Goal: Contribute content: Add original content to the website for others to see

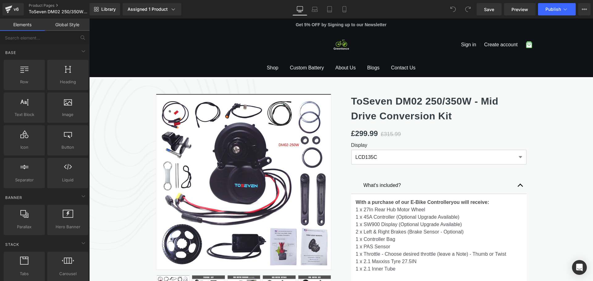
scroll to position [62, 0]
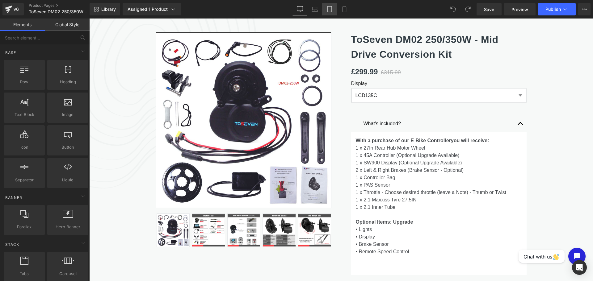
click at [332, 9] on icon at bounding box center [329, 9] width 4 height 6
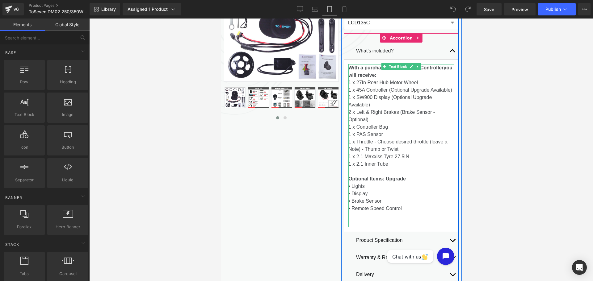
scroll to position [123, 0]
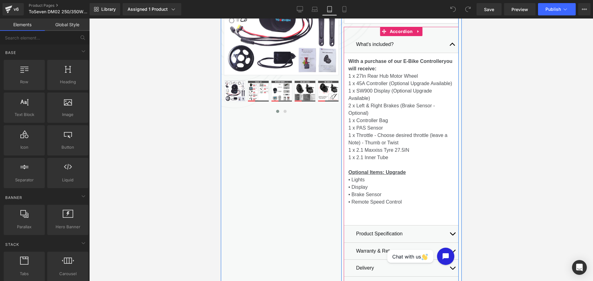
click at [446, 232] on button "button" at bounding box center [452, 234] width 12 height 17
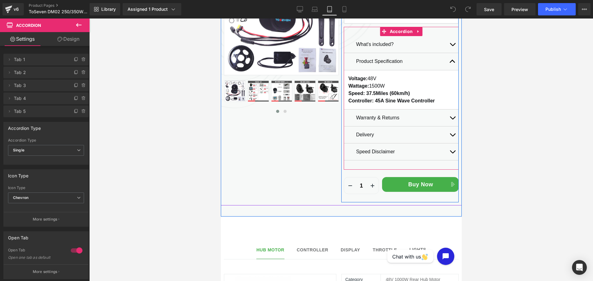
click at [446, 60] on button "button" at bounding box center [452, 61] width 12 height 17
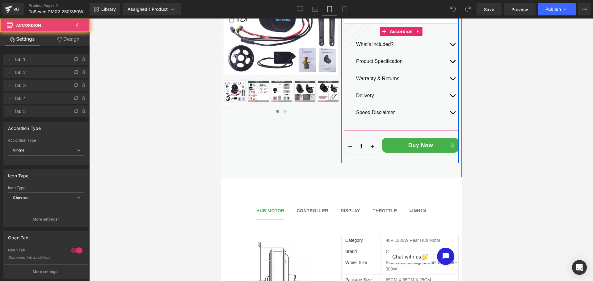
click at [450, 40] on button "button" at bounding box center [452, 44] width 12 height 17
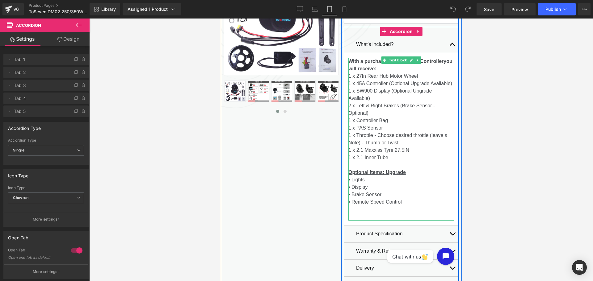
click at [391, 156] on p "1 x 2.1 Maxxiss Tyre 27.5IN 1 x 2.1 Inner Tube" at bounding box center [401, 154] width 106 height 15
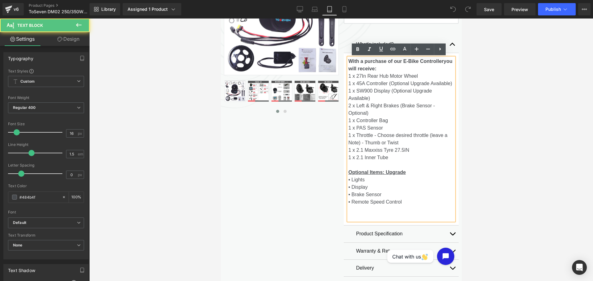
click at [381, 159] on p "1 x 2.1 Maxxiss Tyre 27.5IN 1 x 2.1 Inner Tube" at bounding box center [401, 154] width 106 height 15
drag, startPoint x: 389, startPoint y: 159, endPoint x: 344, endPoint y: 148, distance: 46.0
click at [348, 148] on div "With a purchase of our E-Bike Controller you will receive: 1 x 27In Rear Hub Mo…" at bounding box center [401, 139] width 106 height 163
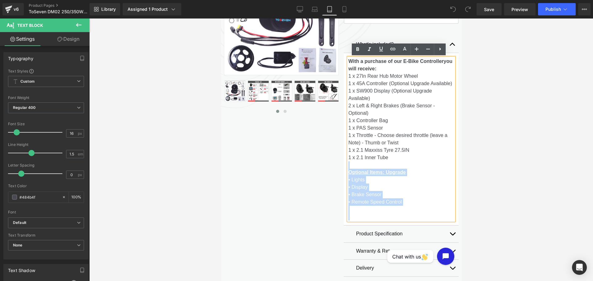
click at [383, 164] on p at bounding box center [401, 164] width 106 height 7
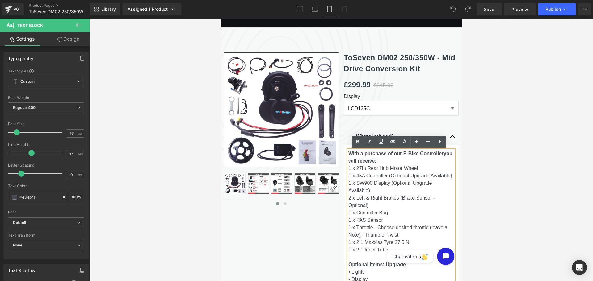
scroll to position [31, 0]
click at [300, 6] on icon at bounding box center [300, 8] width 6 height 5
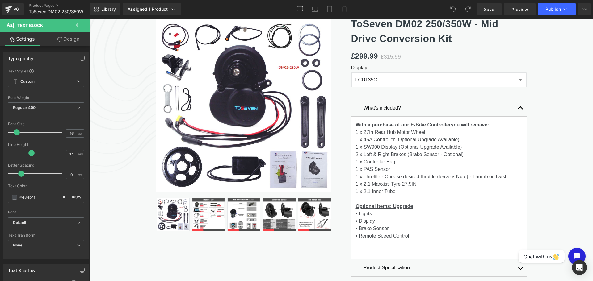
scroll to position [111, 0]
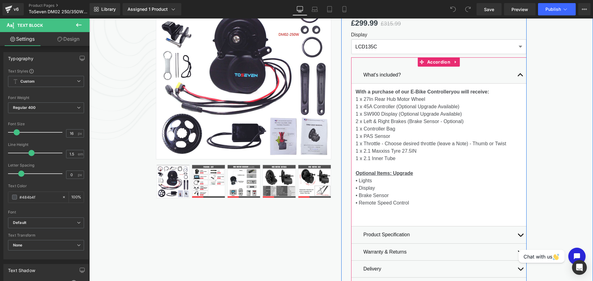
click at [519, 237] on button "button" at bounding box center [520, 235] width 12 height 17
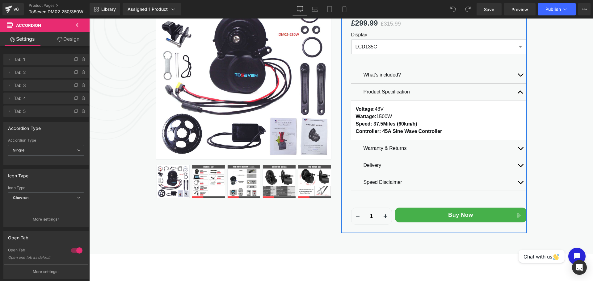
click at [520, 94] on span "button" at bounding box center [520, 94] width 0 height 0
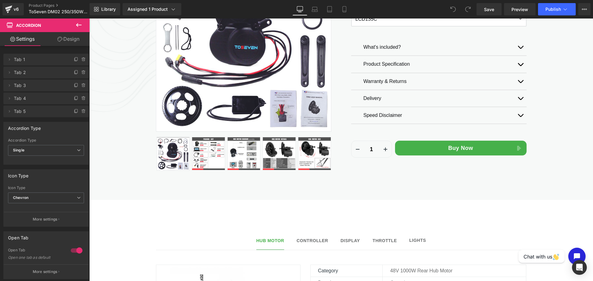
scroll to position [203, 0]
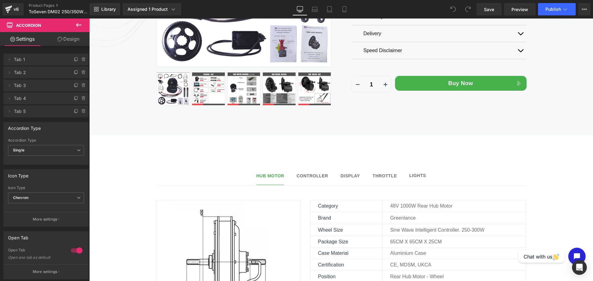
click at [315, 175] on b "Controller" at bounding box center [311, 175] width 31 height 5
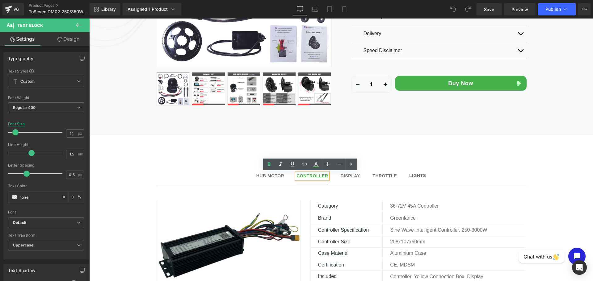
click at [261, 172] on span "Hub Motor Text Block" at bounding box center [270, 176] width 28 height 15
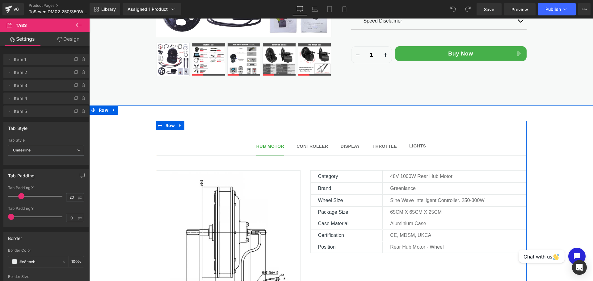
scroll to position [265, 0]
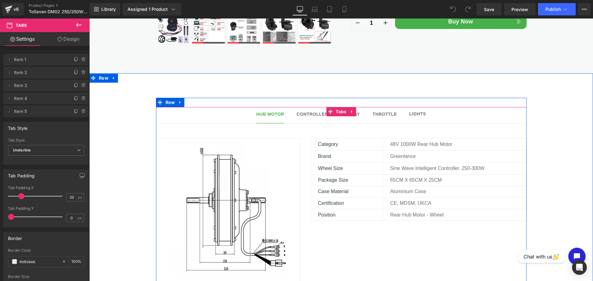
click at [360, 114] on ul "Hub Motor Text Block Controller Text Block Display Text Block Throttle Text Blo…" at bounding box center [341, 115] width 370 height 17
click at [89, 19] on div at bounding box center [89, 19] width 0 height 0
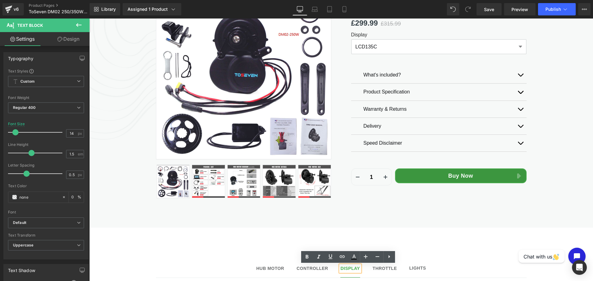
scroll to position [49, 0]
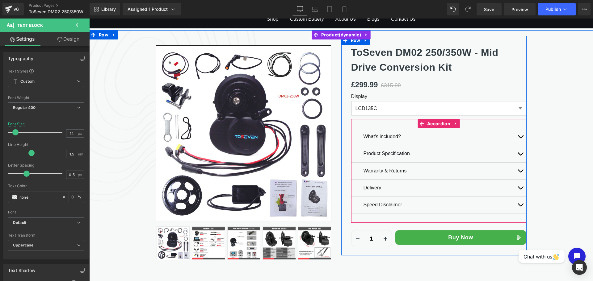
click at [515, 137] on button "button" at bounding box center [520, 136] width 12 height 17
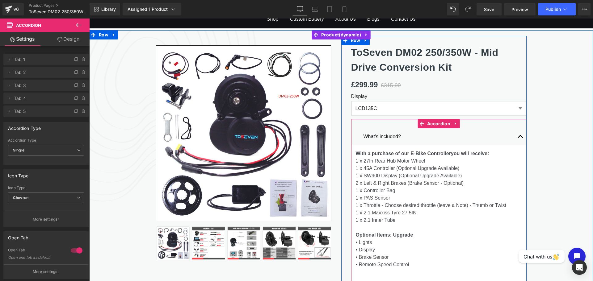
click at [515, 136] on button "button" at bounding box center [520, 136] width 12 height 17
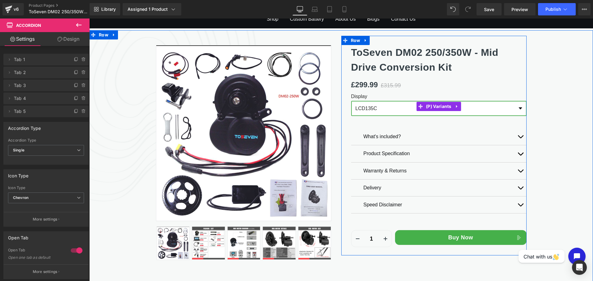
click at [521, 106] on select "LCD135C M15 T154" at bounding box center [438, 108] width 175 height 15
click at [520, 106] on select "LCD135C M15 T154" at bounding box center [438, 108] width 175 height 15
click at [505, 108] on select "LCD135C M15 T154" at bounding box center [438, 108] width 175 height 15
drag, startPoint x: 487, startPoint y: 113, endPoint x: 468, endPoint y: 115, distance: 19.9
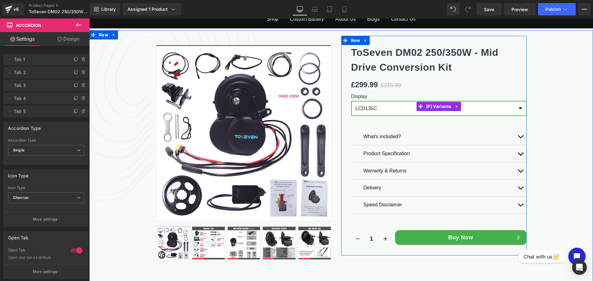
click at [487, 113] on select "LCD135C M15 T154" at bounding box center [438, 108] width 175 height 15
click at [351, 101] on select "LCD135C M15 T154" at bounding box center [438, 108] width 175 height 15
click at [443, 113] on select "LCD135C M15 T154" at bounding box center [438, 108] width 175 height 15
click at [351, 101] on select "LCD135C M15 T154" at bounding box center [438, 108] width 175 height 15
click at [382, 111] on select "LCD135C M15 T154" at bounding box center [438, 108] width 175 height 15
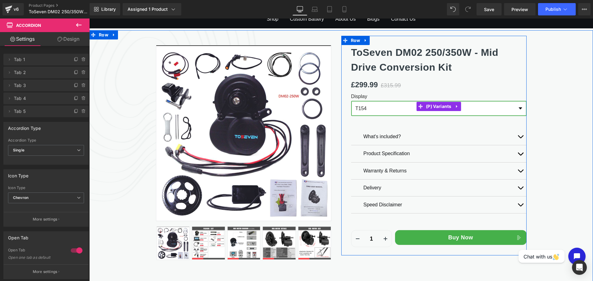
select select "LCD135C"
click at [351, 101] on select "LCD135C M15 T154" at bounding box center [438, 108] width 175 height 15
click at [416, 111] on select "LCD135C M15 T154" at bounding box center [438, 108] width 175 height 15
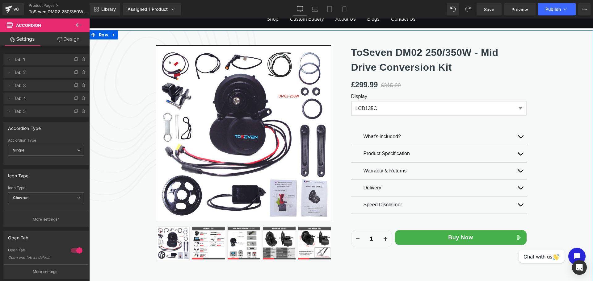
click at [566, 102] on div "Sale Off (P) Image" at bounding box center [340, 150] width 503 height 241
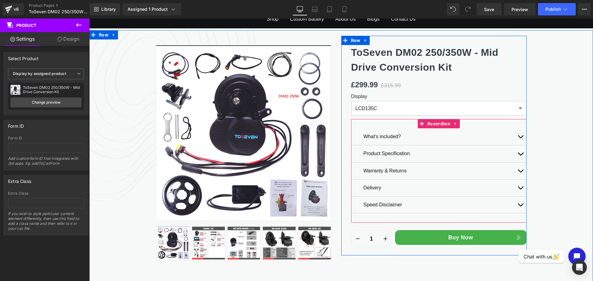
click at [428, 204] on span "Text Block" at bounding box center [435, 204] width 20 height 7
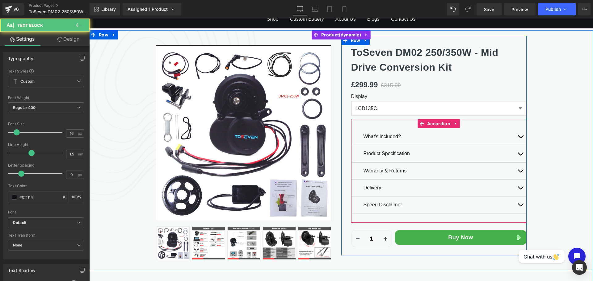
click at [468, 187] on p "Delivery" at bounding box center [438, 187] width 151 height 7
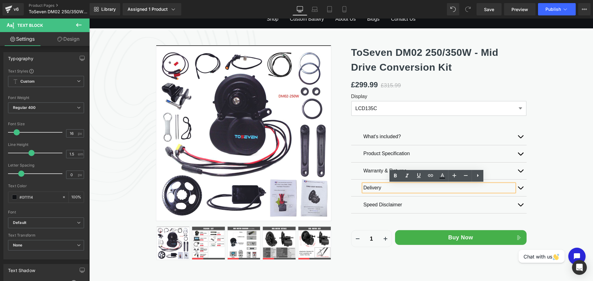
click at [526, 187] on div "Sale Off (P) Image" at bounding box center [340, 150] width 503 height 241
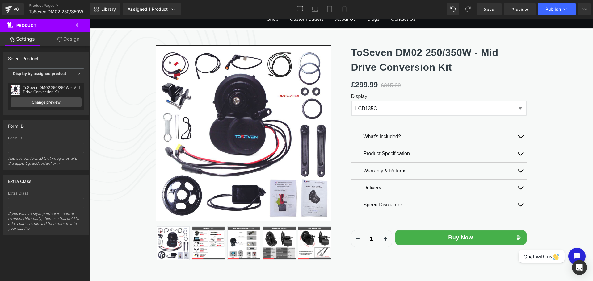
click at [516, 190] on button "button" at bounding box center [520, 188] width 12 height 17
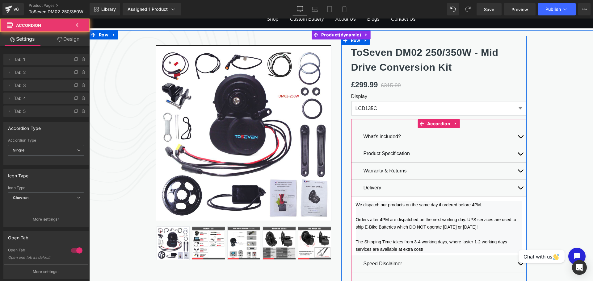
click at [520, 190] on span "button" at bounding box center [520, 190] width 0 height 0
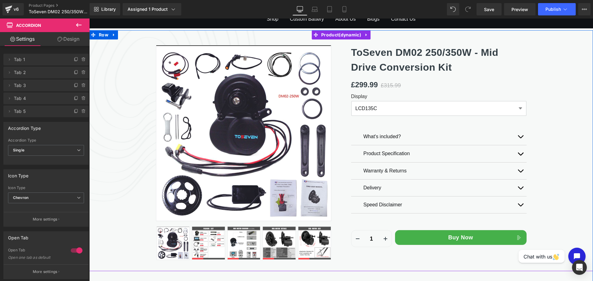
drag, startPoint x: 131, startPoint y: 131, endPoint x: 144, endPoint y: 132, distance: 12.7
click at [131, 131] on div "Sale Off (P) Image" at bounding box center [340, 150] width 503 height 241
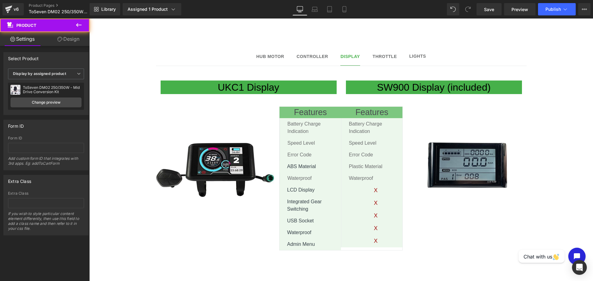
scroll to position [357, 0]
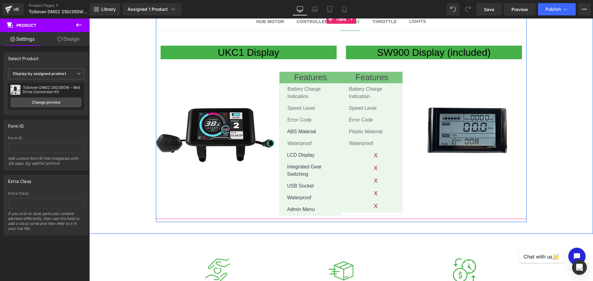
click at [263, 22] on b "Hub Motor" at bounding box center [270, 21] width 28 height 5
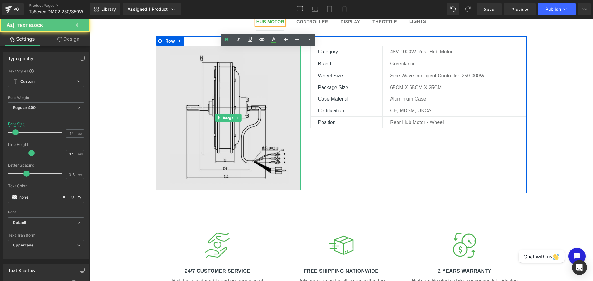
scroll to position [296, 0]
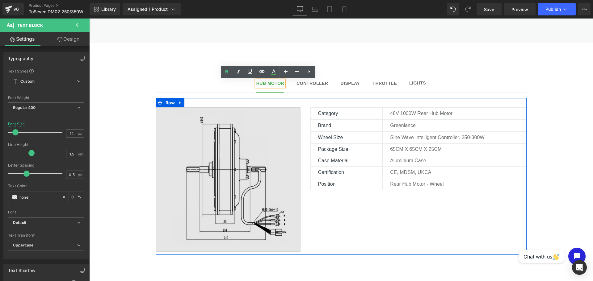
click at [258, 158] on img at bounding box center [228, 179] width 144 height 144
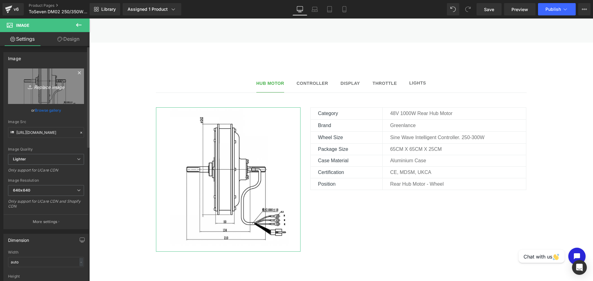
click at [21, 77] on link "Replace Image" at bounding box center [46, 86] width 76 height 35
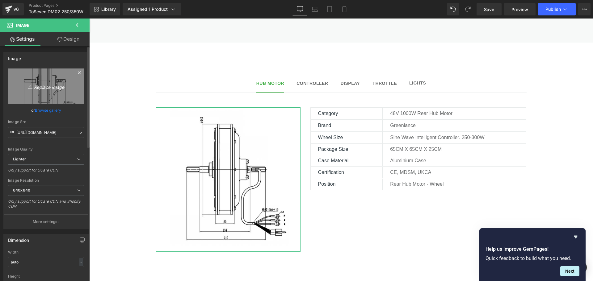
type input "C:\fakepath\DM02 Spec size.png"
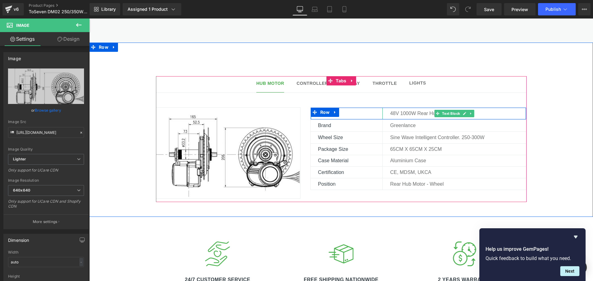
click at [400, 110] on p "48V 1000W Rear Hub Motor" at bounding box center [458, 113] width 136 height 7
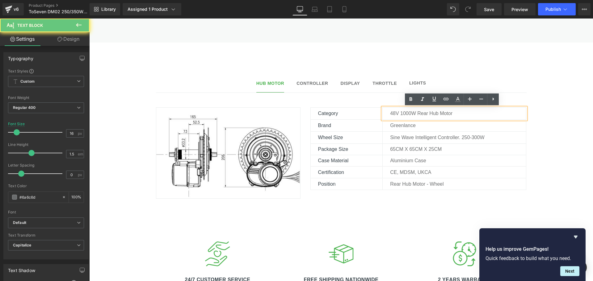
click at [401, 114] on p "48V 1000W Rear Hub Motor" at bounding box center [458, 113] width 136 height 7
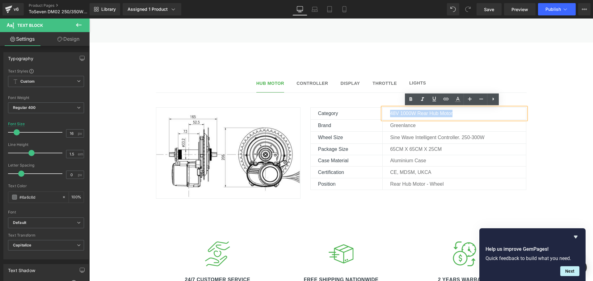
drag, startPoint x: 462, startPoint y: 114, endPoint x: 386, endPoint y: 111, distance: 75.7
click at [386, 112] on div "48V 1000W Rear Hub Motor" at bounding box center [454, 114] width 144 height 12
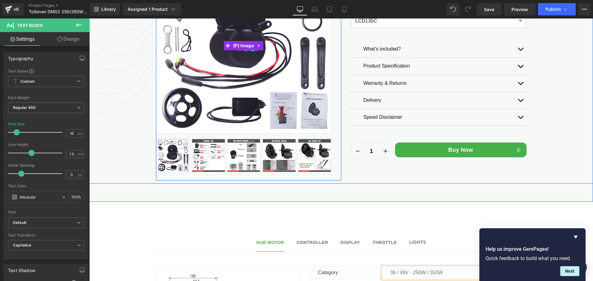
scroll to position [172, 0]
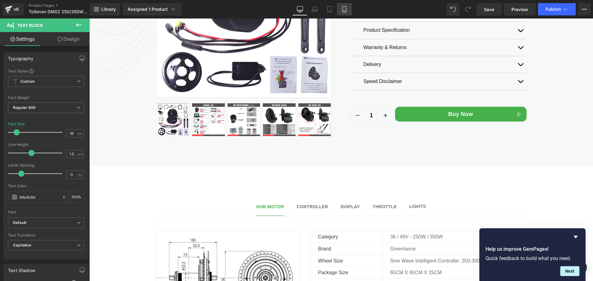
click at [339, 9] on link "Mobile" at bounding box center [344, 9] width 15 height 12
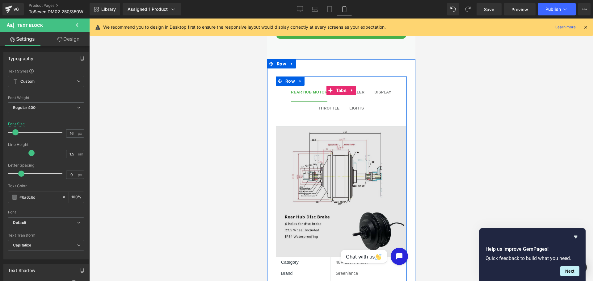
scroll to position [525, 0]
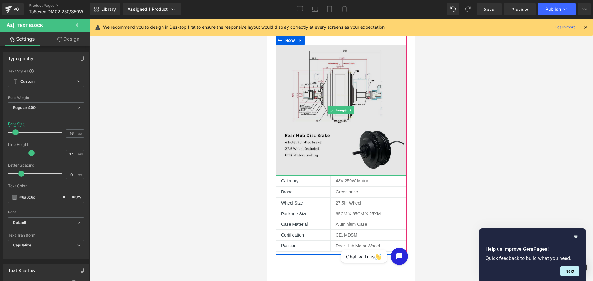
click at [350, 121] on img at bounding box center [340, 110] width 130 height 130
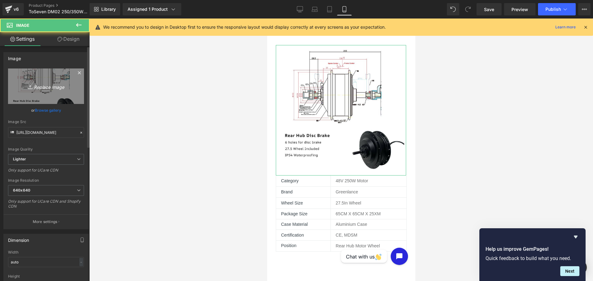
click at [40, 92] on link "Replace Image" at bounding box center [46, 86] width 76 height 35
type input "C:\fakepath\DM02 Spec size.png"
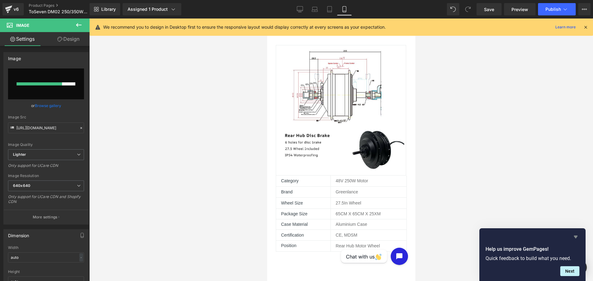
click at [574, 236] on icon "Hide survey" at bounding box center [575, 236] width 7 height 7
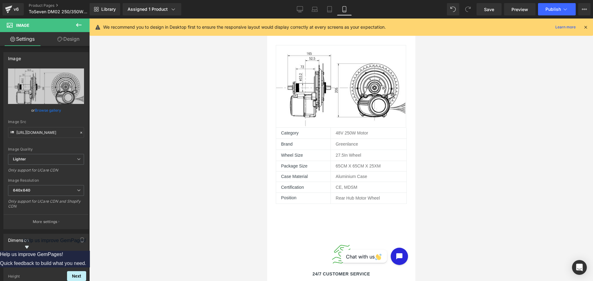
scroll to position [617, 0]
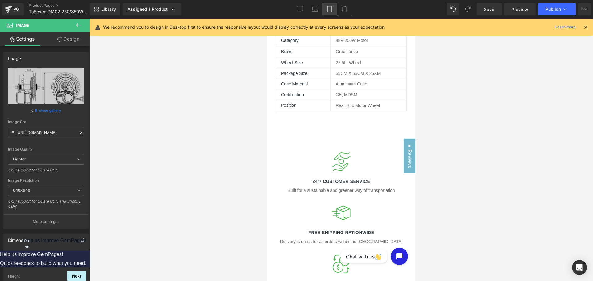
click at [329, 9] on icon at bounding box center [329, 9] width 6 height 6
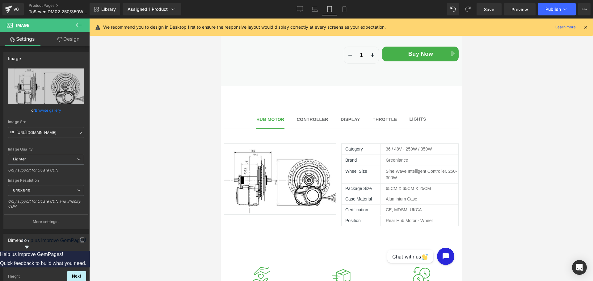
scroll to position [247, 0]
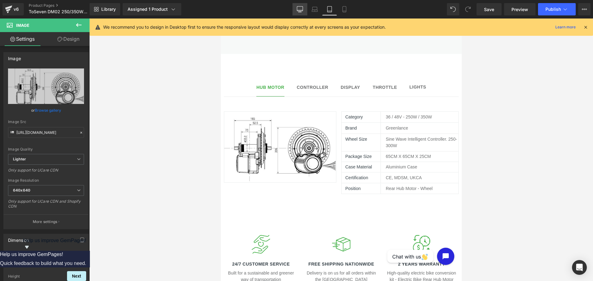
click at [296, 10] on link "Desktop" at bounding box center [299, 9] width 15 height 12
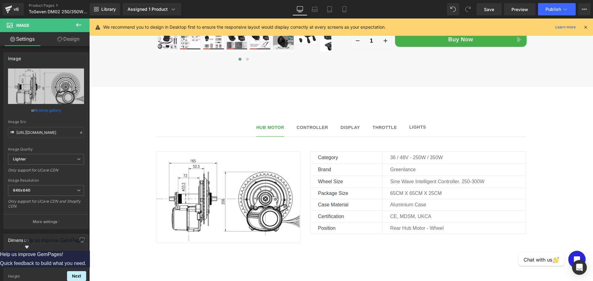
scroll to position [0, 0]
